Goal: Task Accomplishment & Management: Manage account settings

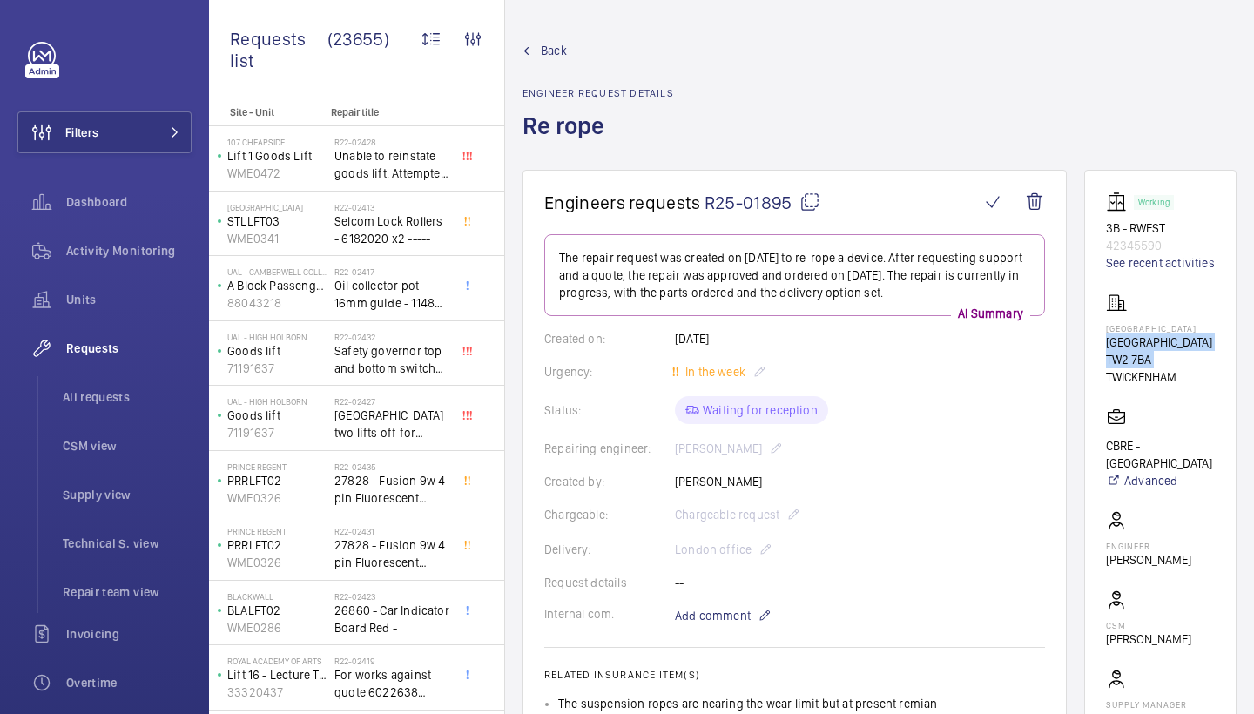
drag, startPoint x: 1106, startPoint y: 357, endPoint x: 1153, endPoint y: 394, distance: 60.1
click at [1153, 394] on wm-front-card "Working 3B - RWEST 42345590 See recent activities Twickenham Stadium Twickenham…" at bounding box center [1160, 477] width 152 height 614
copy div "Twickenham Stadium TW2 7BA"
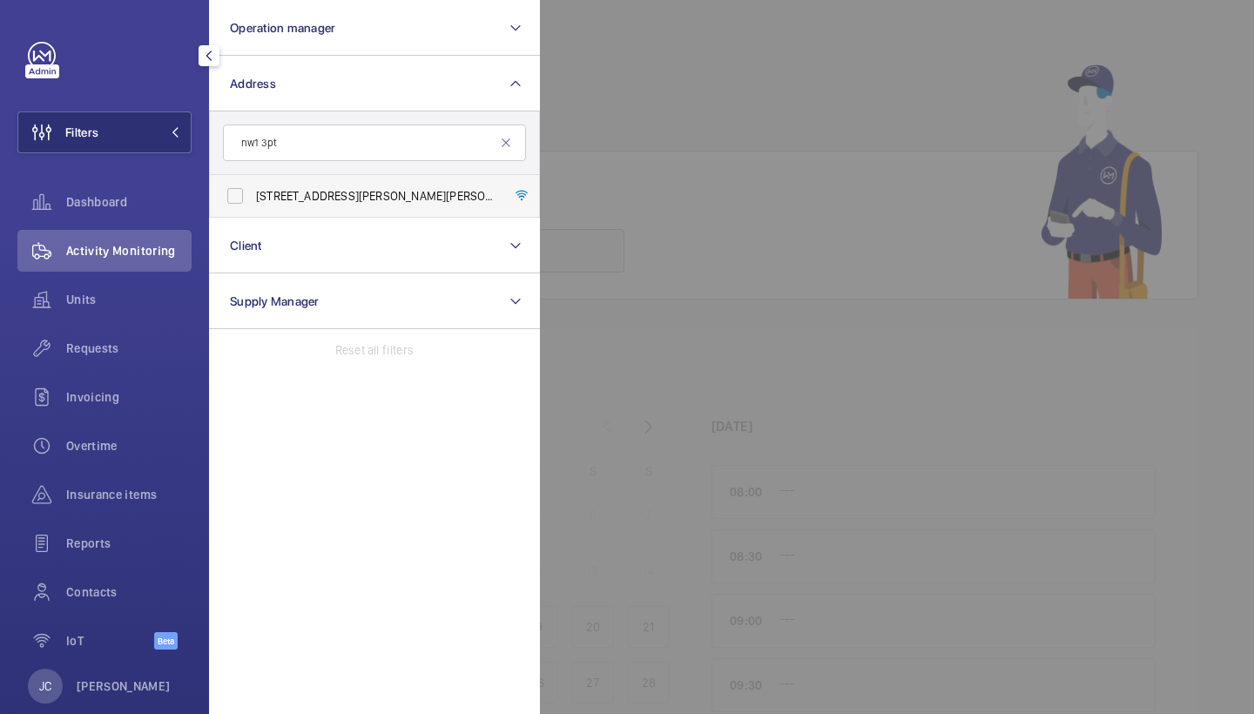
type input "nw1 3pt"
click at [306, 181] on label "[STREET_ADDRESS][PERSON_NAME][PERSON_NAME]" at bounding box center [361, 196] width 303 height 42
click at [253, 181] on input "[STREET_ADDRESS][PERSON_NAME][PERSON_NAME]" at bounding box center [235, 195] width 35 height 35
checkbox input "true"
click at [763, 103] on div at bounding box center [1167, 357] width 1254 height 714
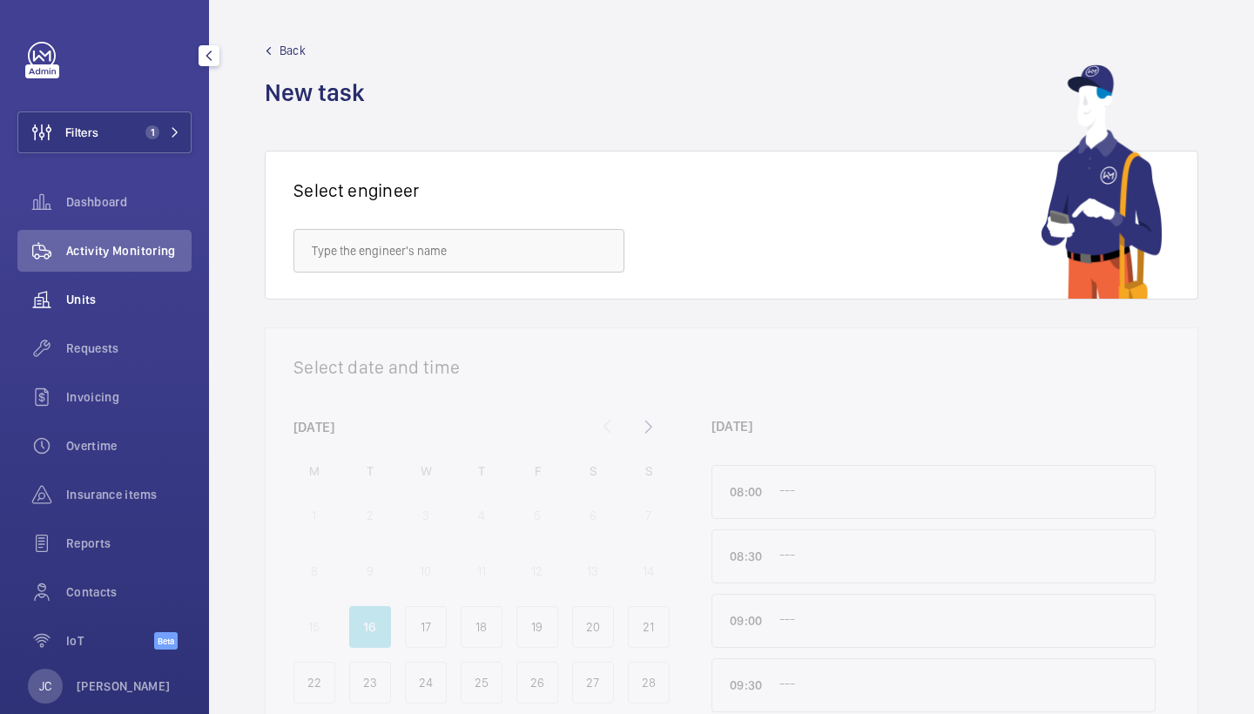
click at [106, 293] on span "Units" at bounding box center [128, 299] width 125 height 17
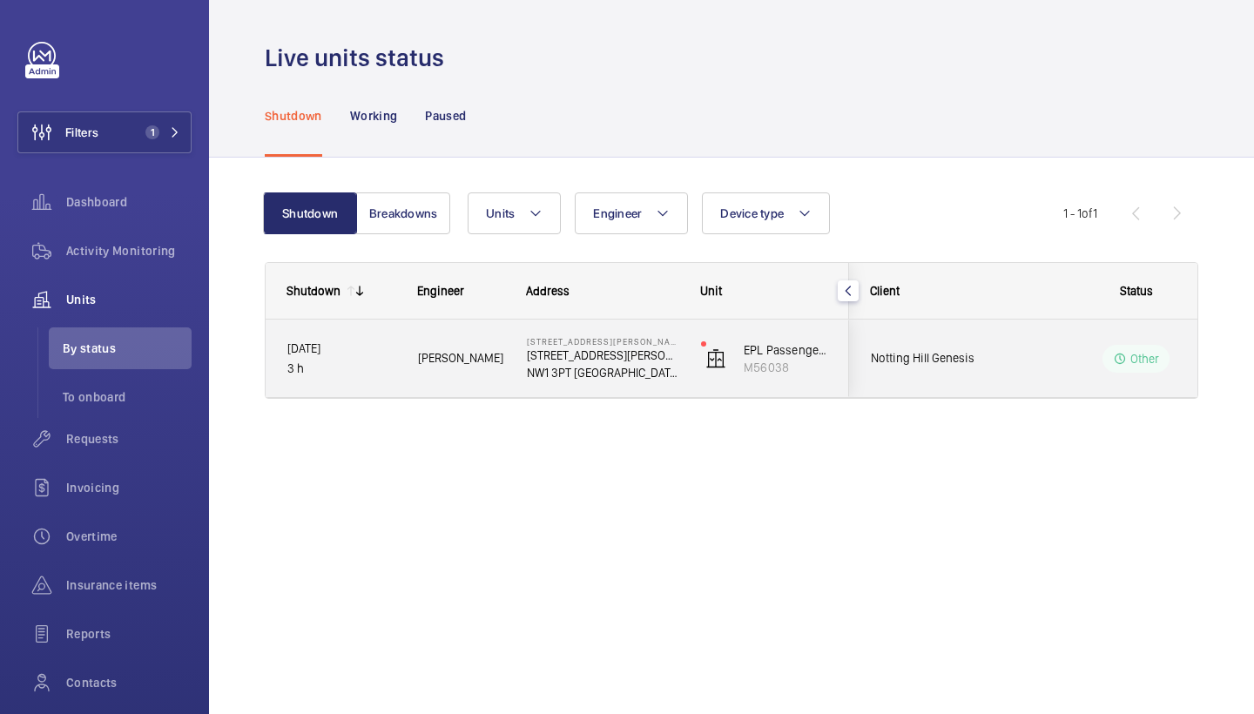
click at [398, 340] on div "Daniel F." at bounding box center [450, 358] width 107 height 55
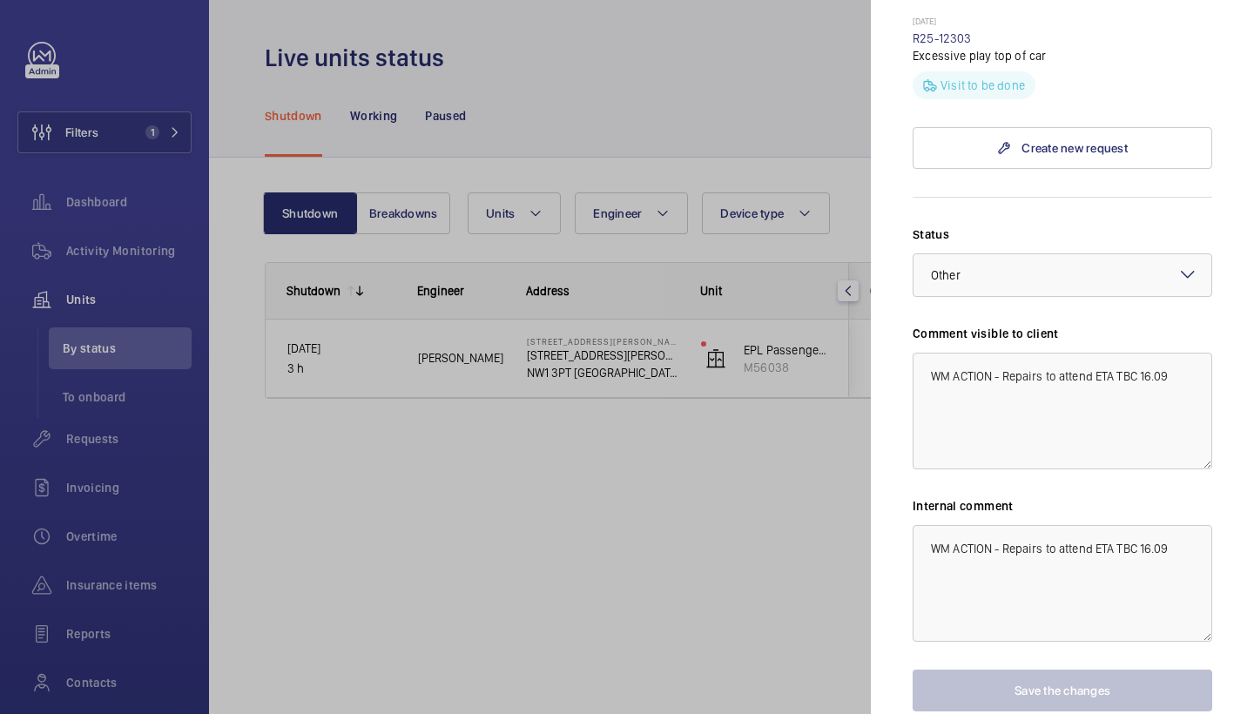
scroll to position [616, 0]
click at [118, 412] on div at bounding box center [627, 357] width 1254 height 714
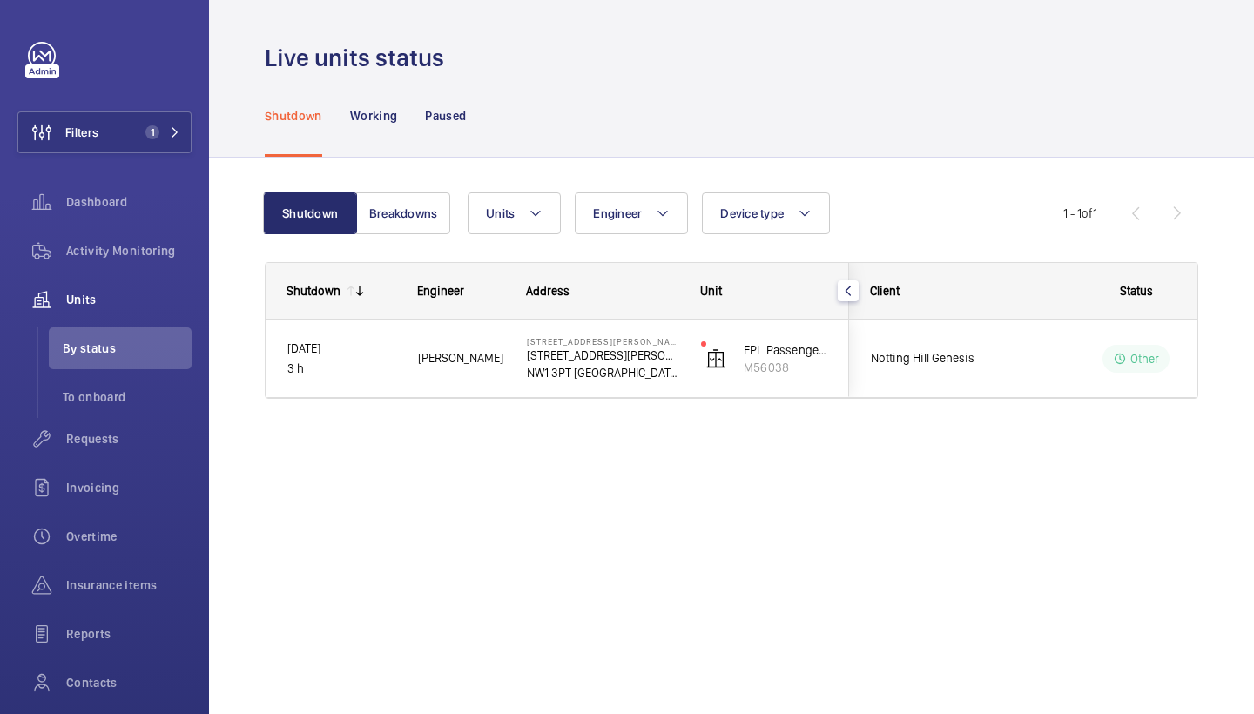
click at [111, 437] on div at bounding box center [627, 357] width 1254 height 714
click at [104, 441] on span "Requests" at bounding box center [128, 438] width 125 height 17
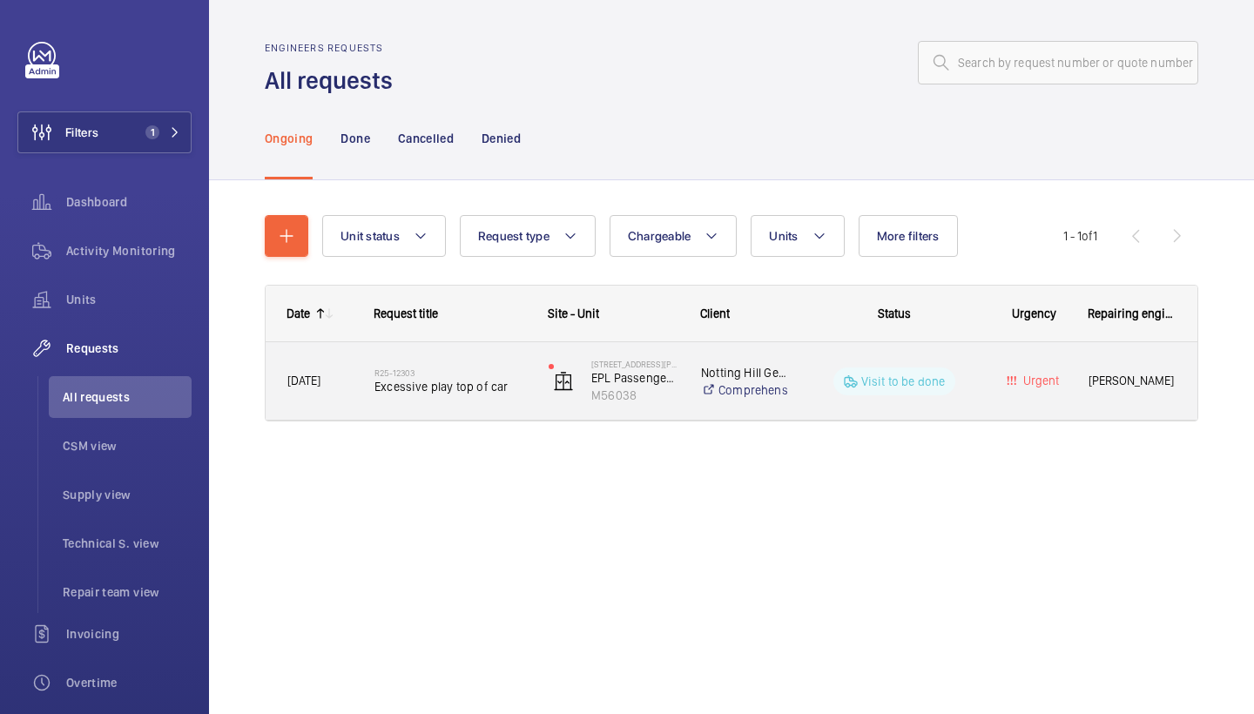
click at [498, 398] on div "R25-12303 Excessive play top of car" at bounding box center [450, 381] width 152 height 51
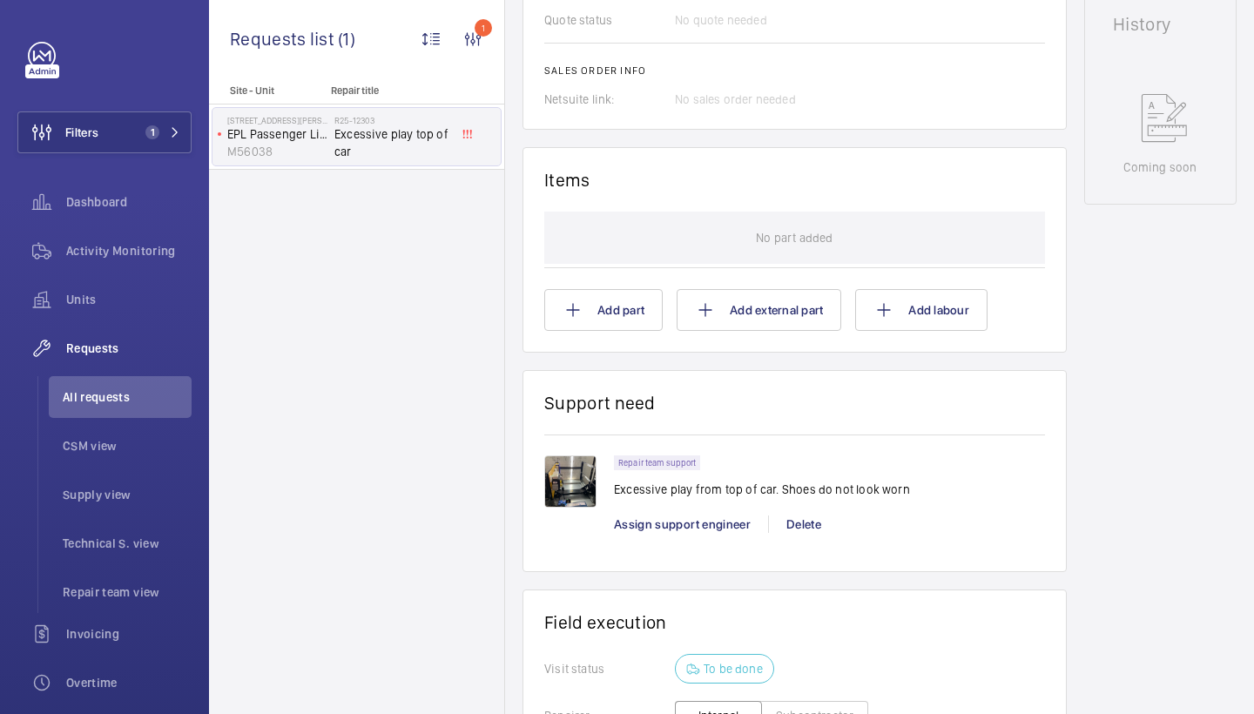
scroll to position [958, 0]
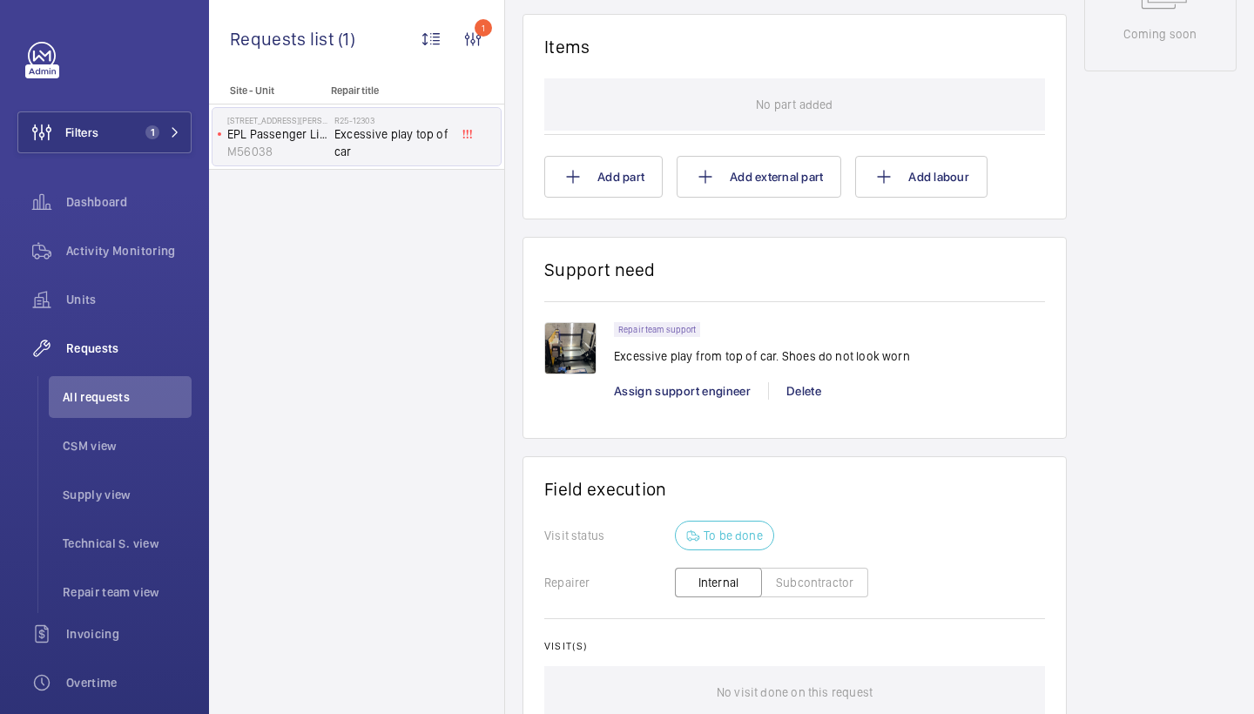
click at [706, 401] on div "Repair team support Excessive play from top of car. Shoes do not look worn Assi…" at bounding box center [829, 369] width 431 height 95
click at [709, 390] on span "Assign support engineer" at bounding box center [682, 391] width 137 height 14
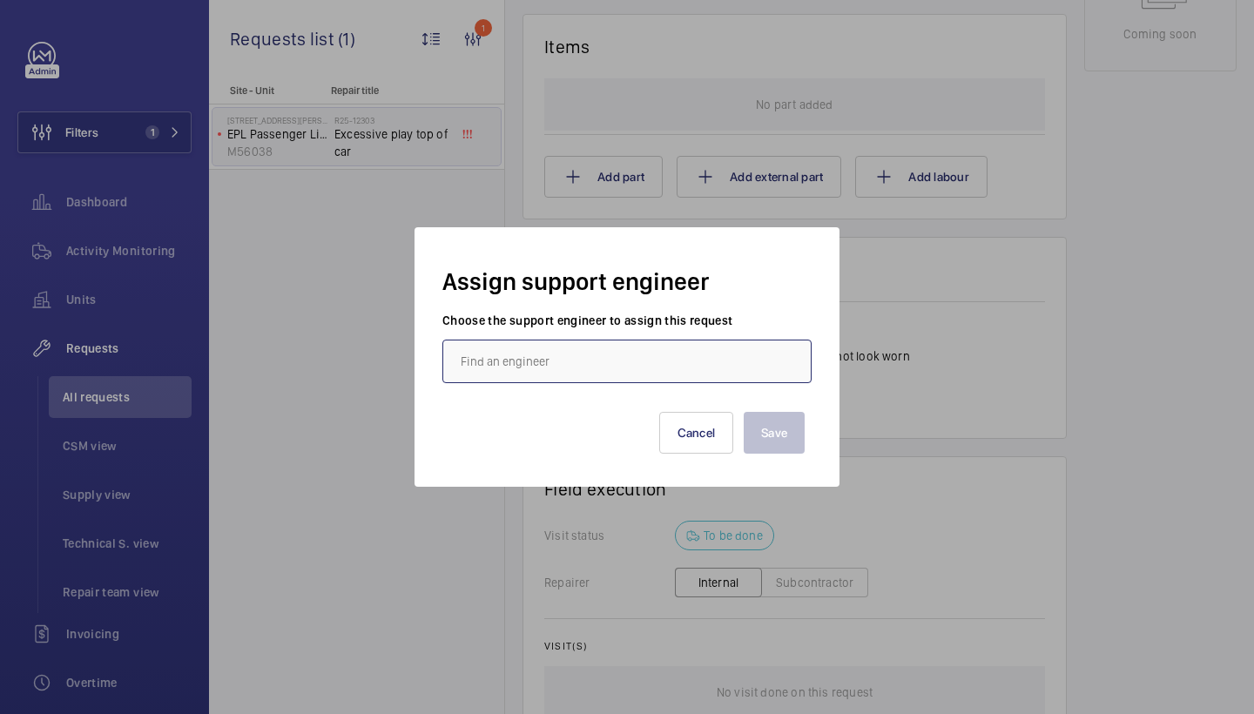
click at [534, 347] on input "text" at bounding box center [626, 362] width 369 height 44
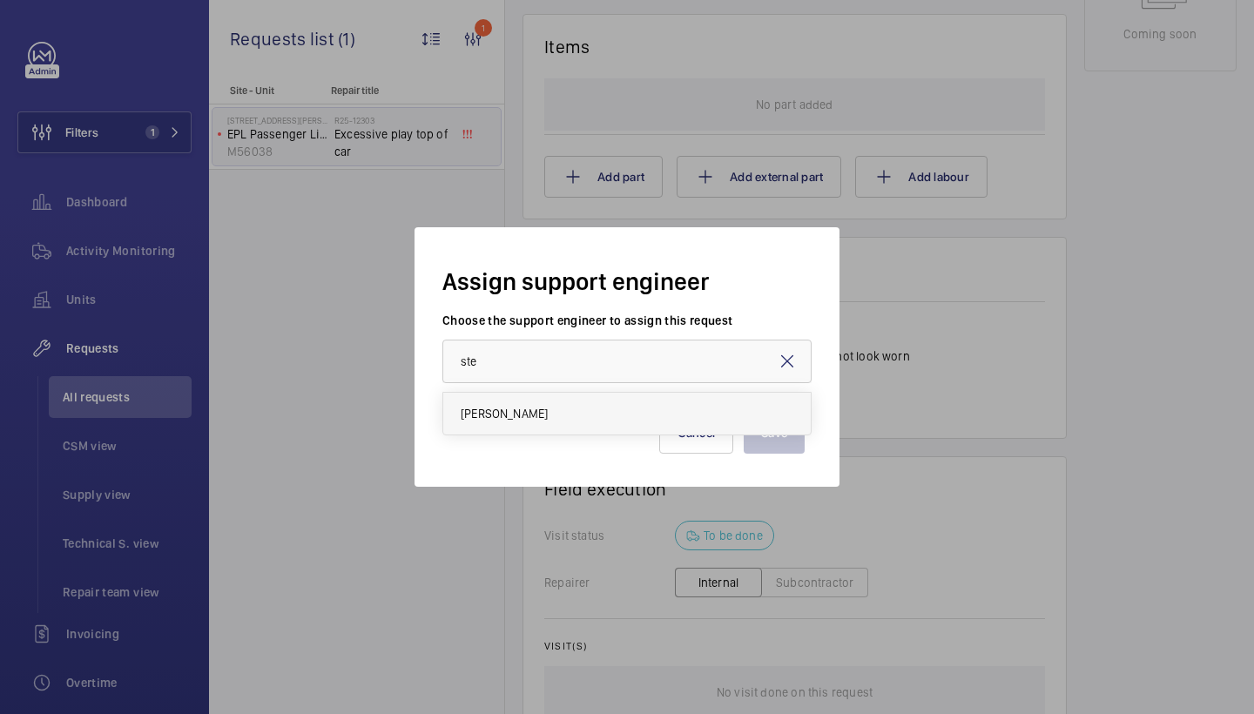
click at [559, 405] on mat-option "Stephen Brine" at bounding box center [626, 414] width 367 height 42
type input "Stephen Brine"
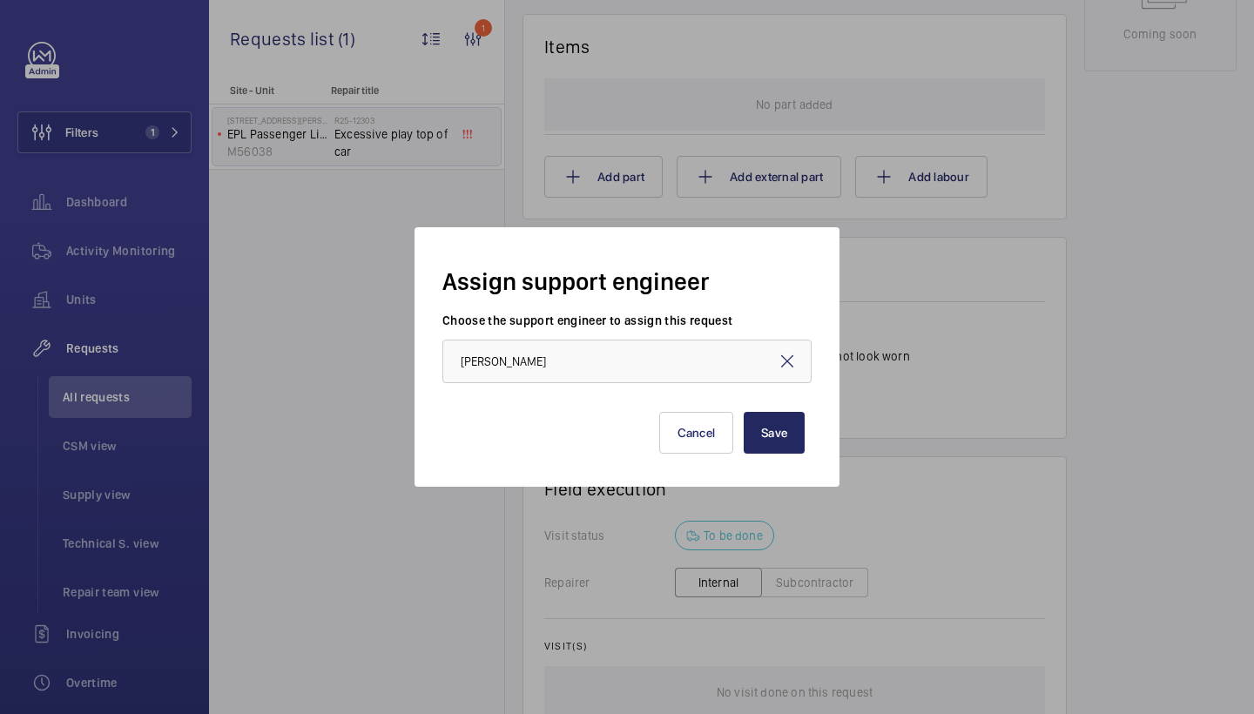
click at [784, 417] on button "Save" at bounding box center [774, 433] width 61 height 42
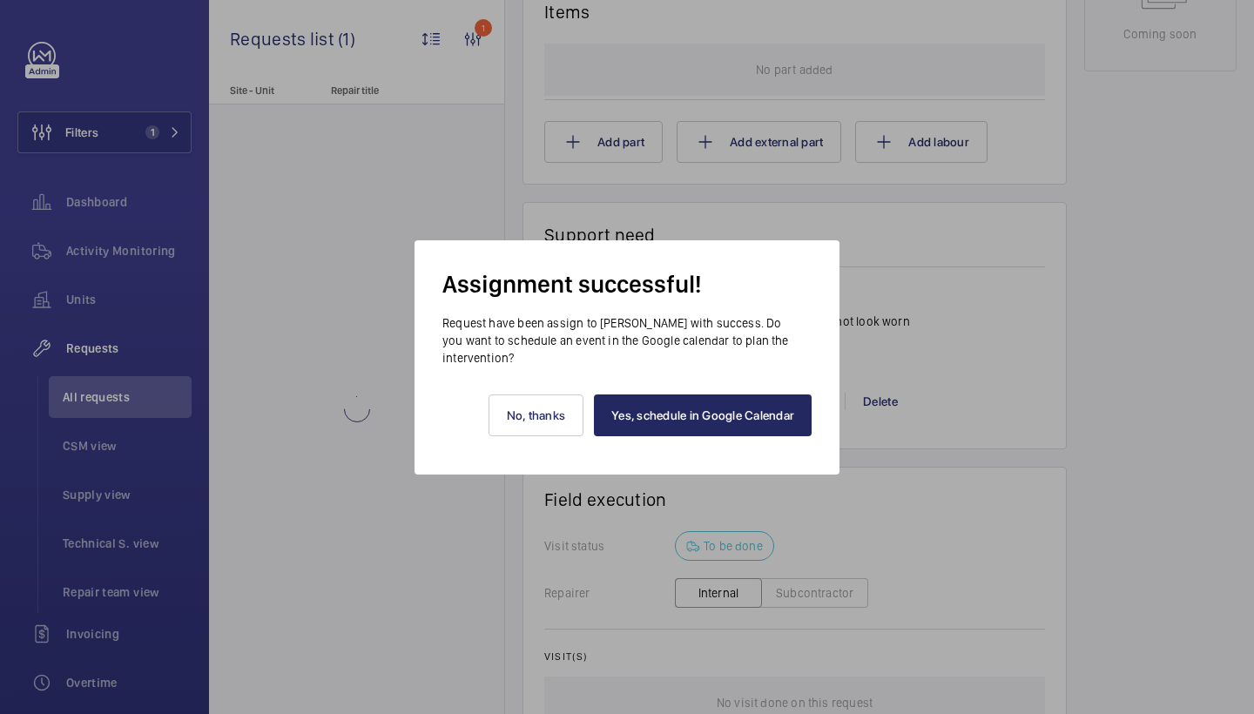
click at [751, 433] on link "Yes, schedule in Google Calendar" at bounding box center [703, 415] width 218 height 42
